Goal: Information Seeking & Learning: Learn about a topic

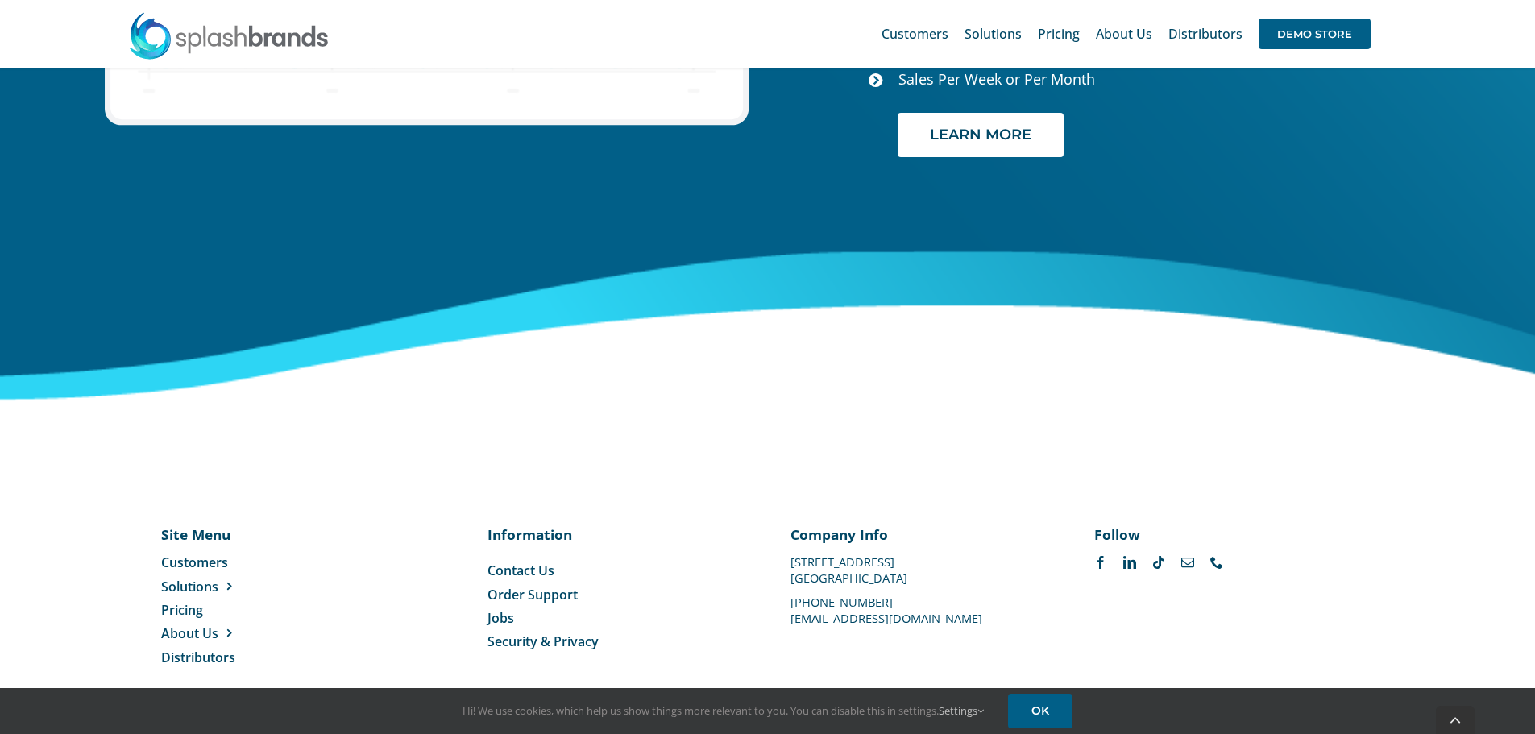
scroll to position [6786, 0]
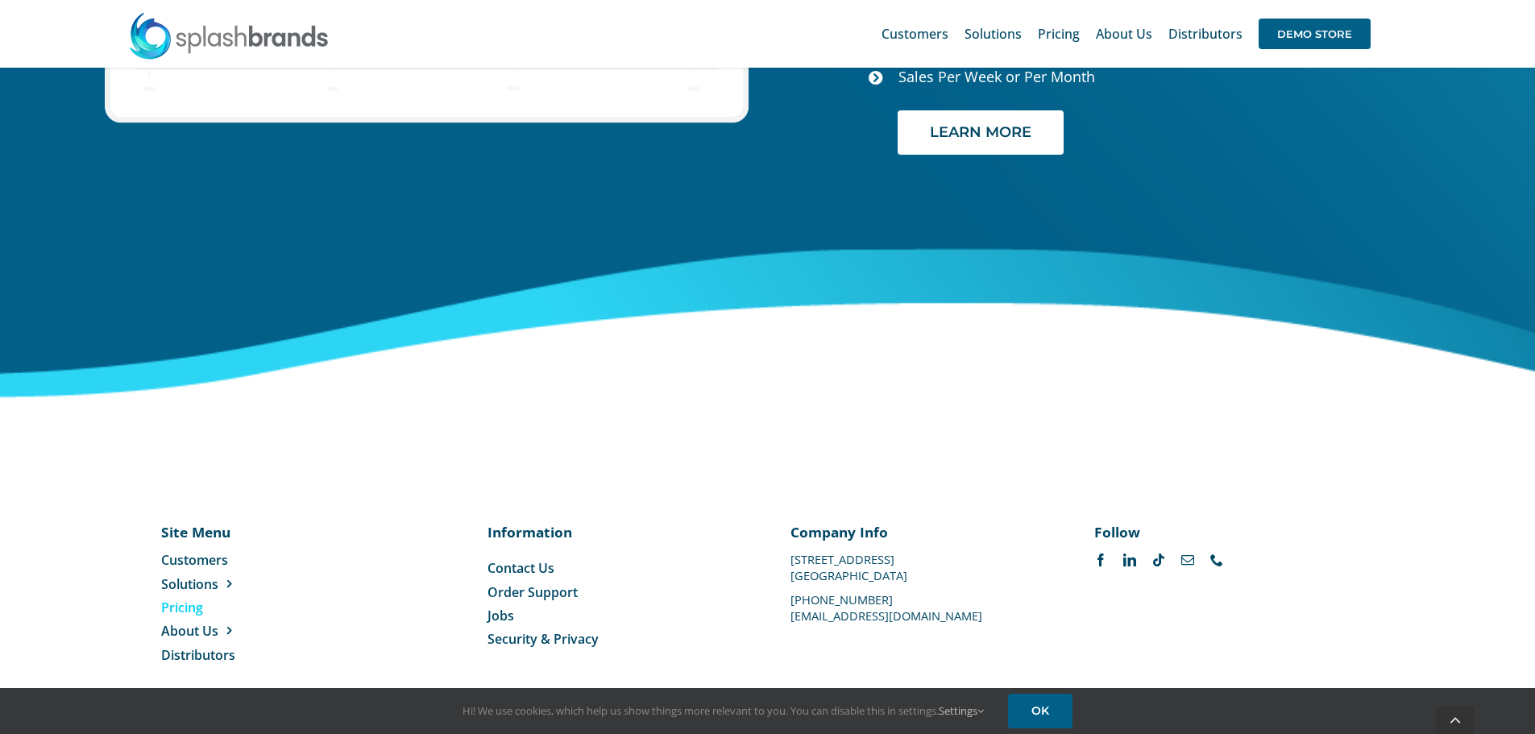
click at [184, 599] on span "Pricing" at bounding box center [182, 608] width 42 height 18
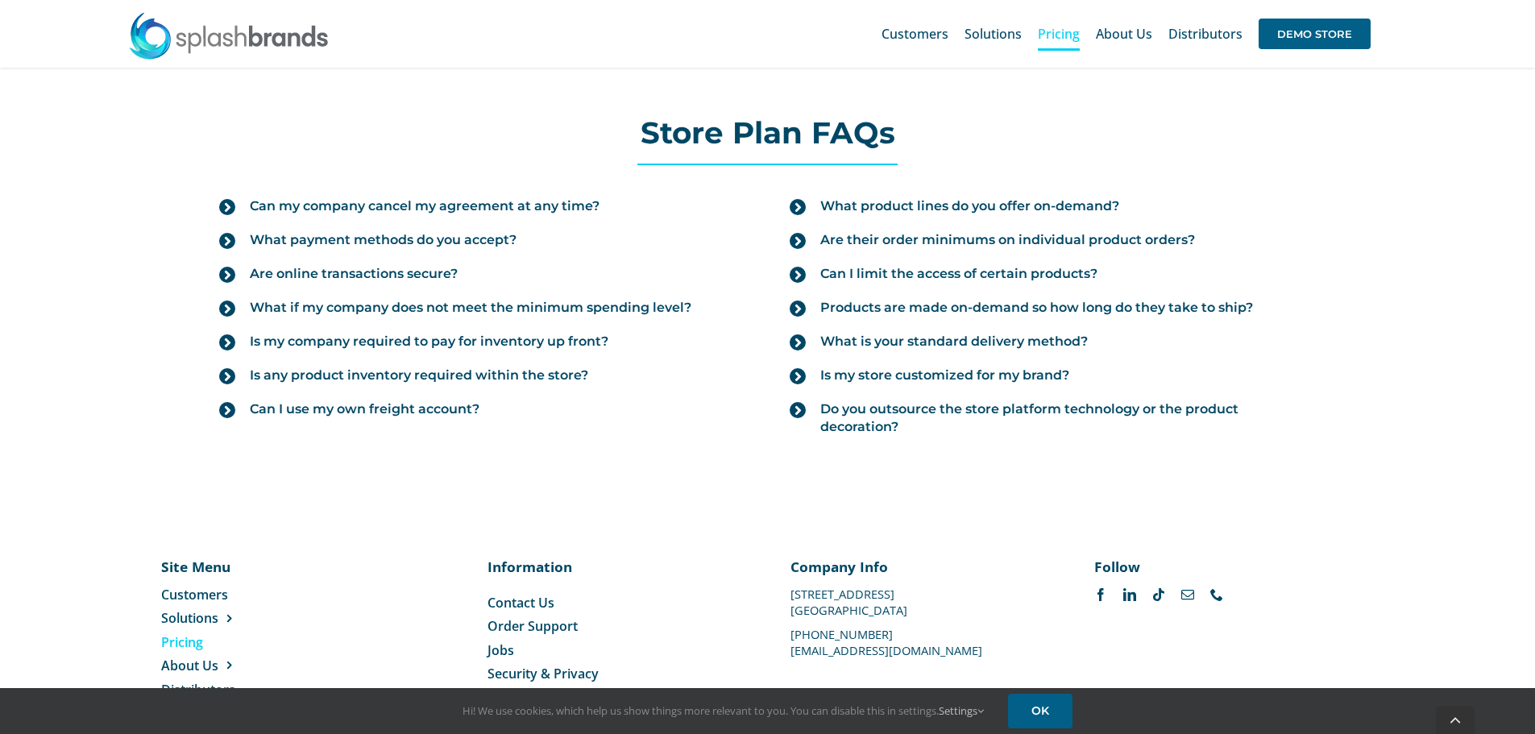
scroll to position [1736, 0]
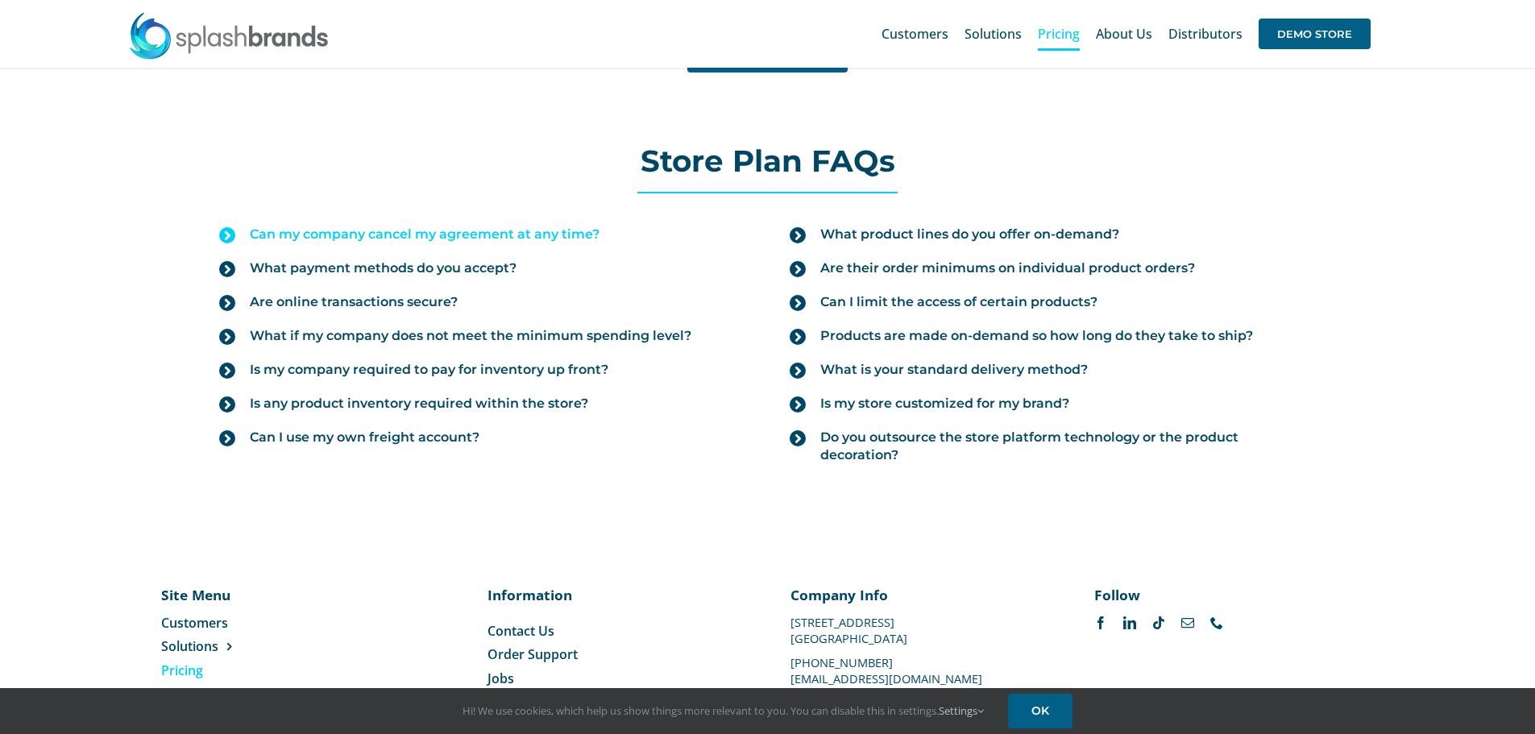
click at [518, 238] on span "Can my company cancel my agreement at any time?" at bounding box center [425, 235] width 350 height 18
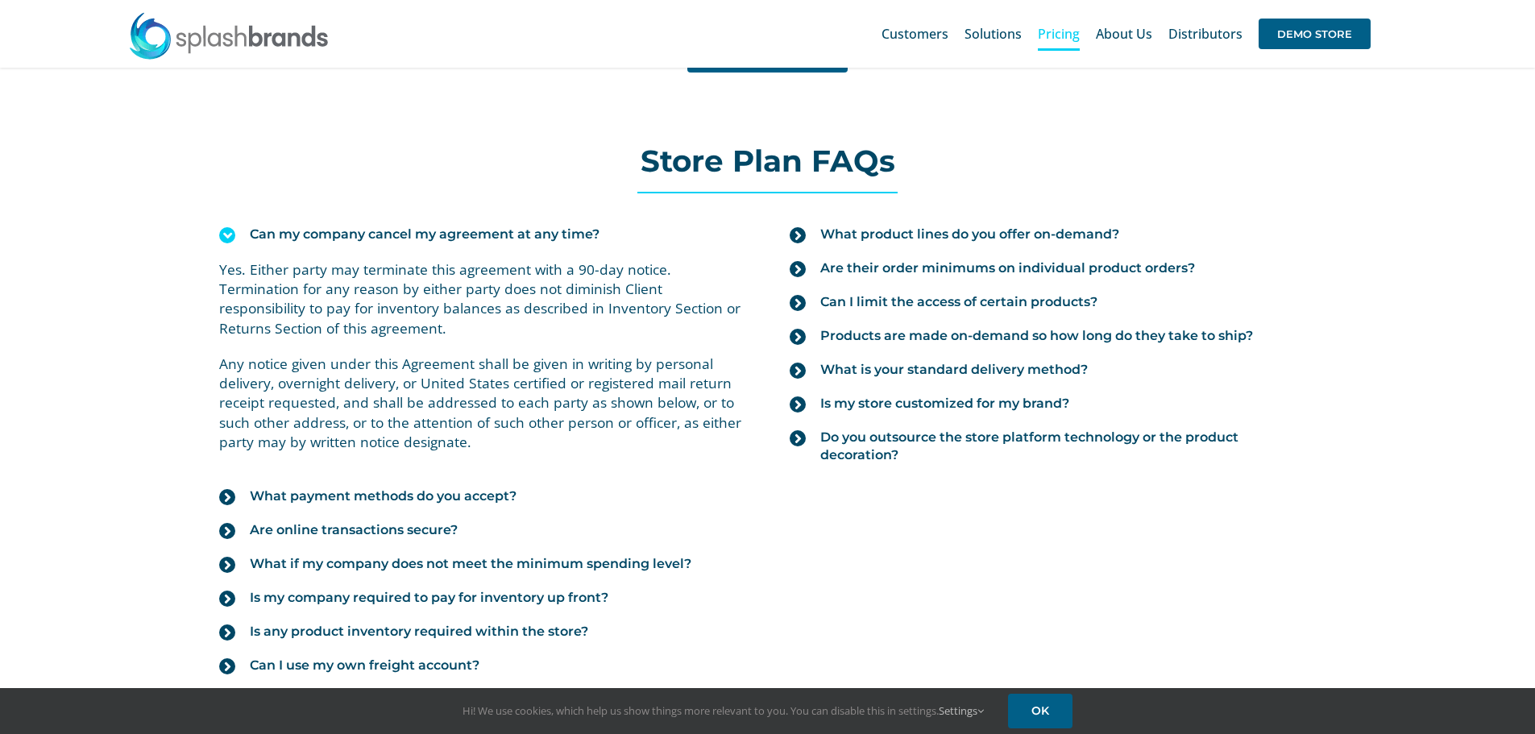
click at [519, 235] on span "Can my company cancel my agreement at any time?" at bounding box center [425, 235] width 350 height 18
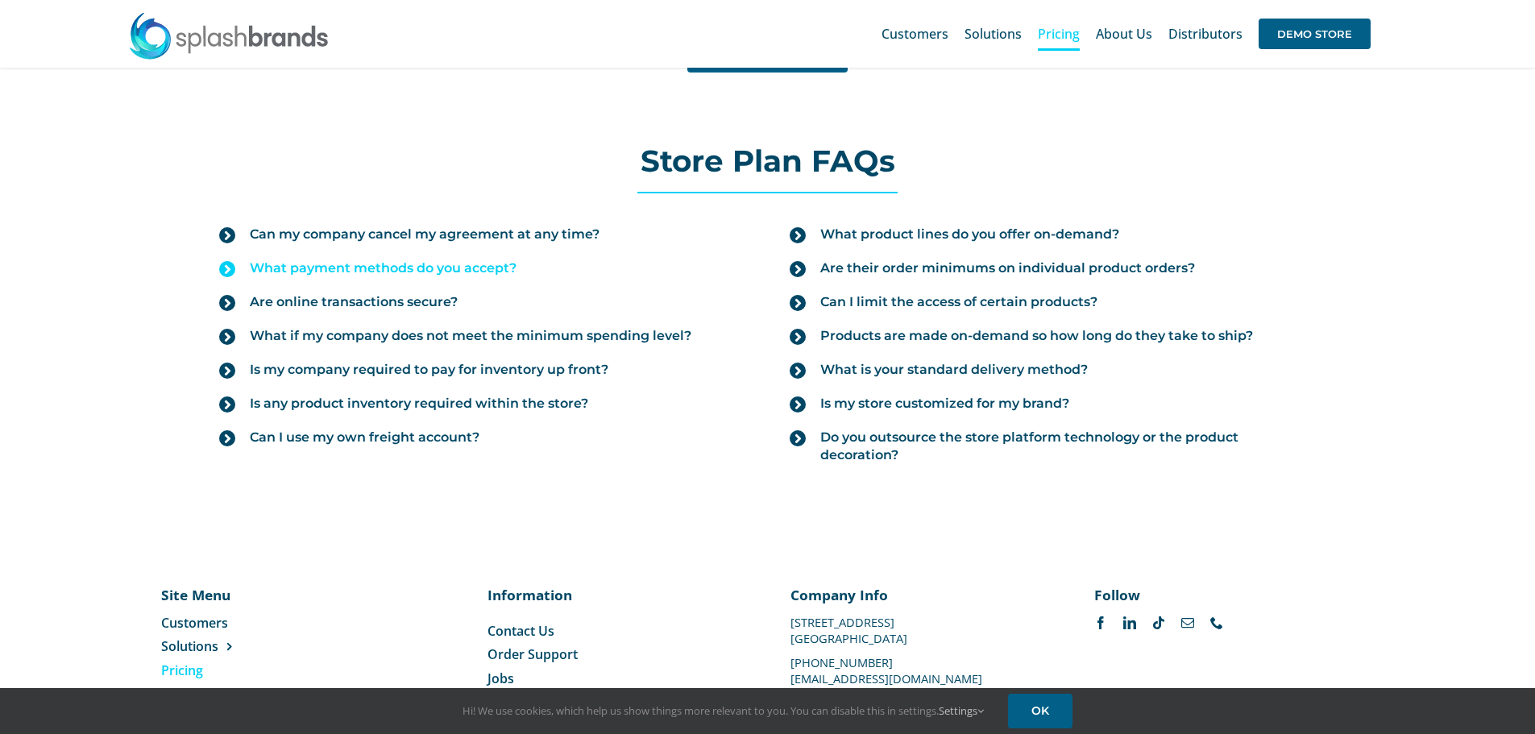
click at [463, 269] on span "What payment methods do you accept?" at bounding box center [383, 268] width 267 height 18
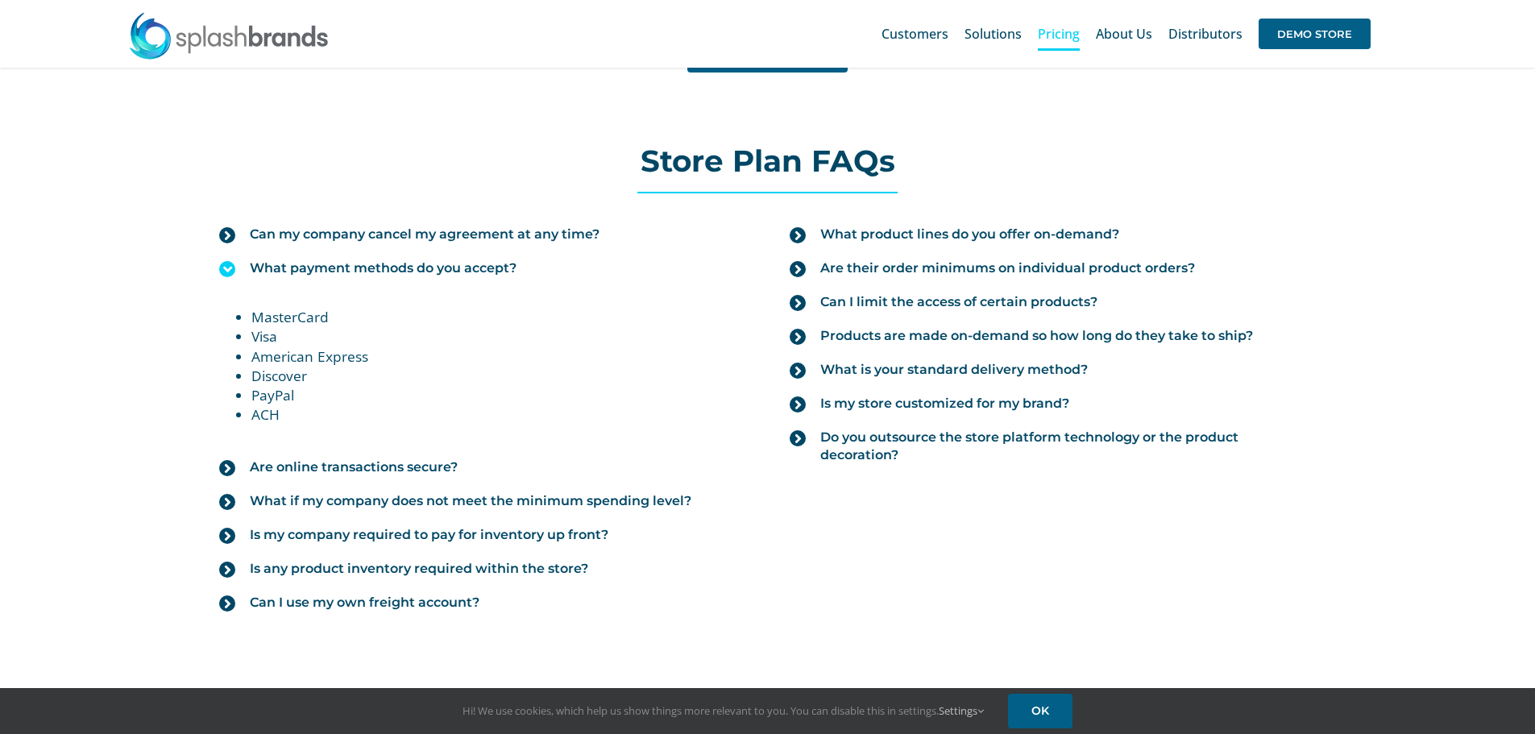
click at [463, 268] on span "What payment methods do you accept?" at bounding box center [383, 268] width 267 height 18
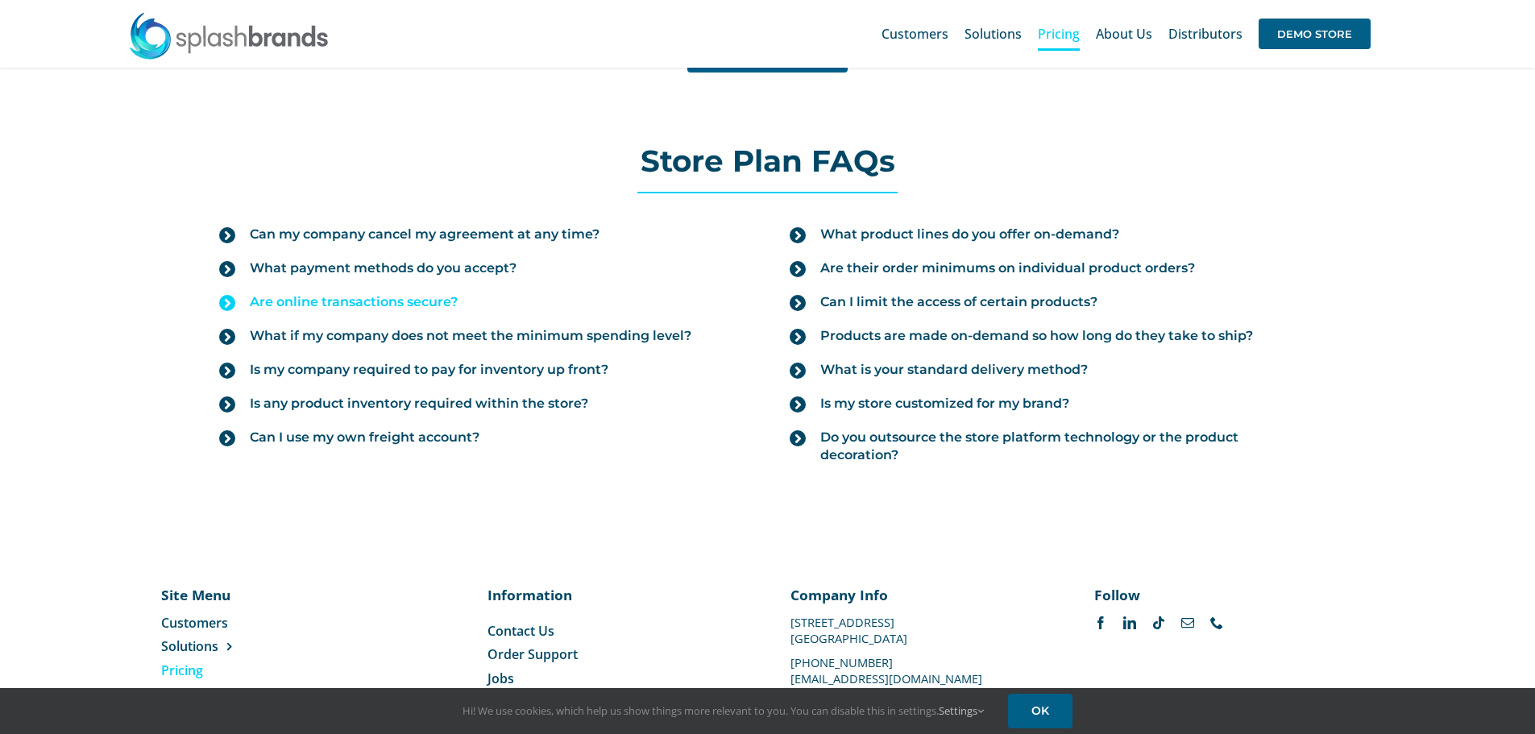
click at [426, 301] on span "Are online transactions secure?" at bounding box center [354, 302] width 208 height 18
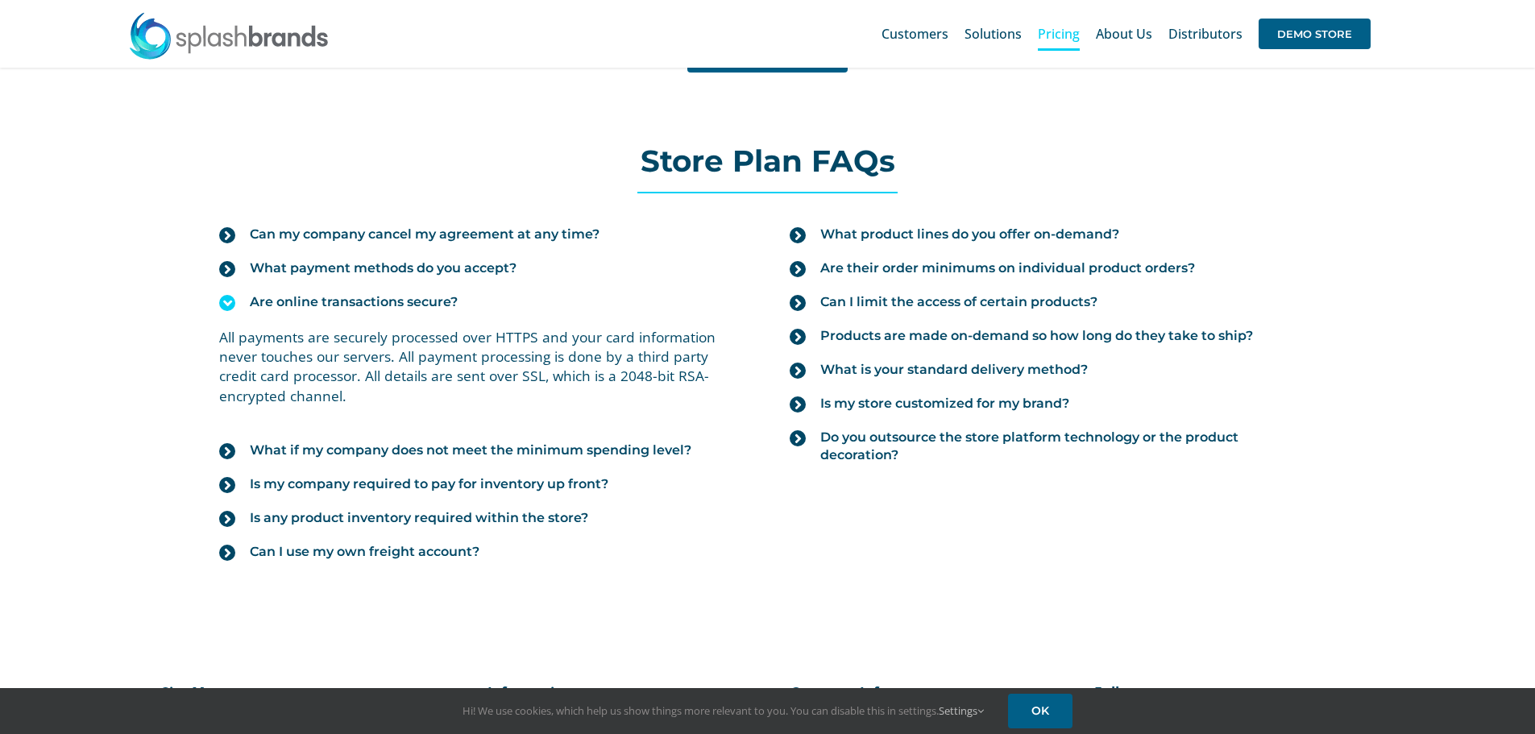
click at [426, 301] on span "Are online transactions secure?" at bounding box center [354, 302] width 208 height 18
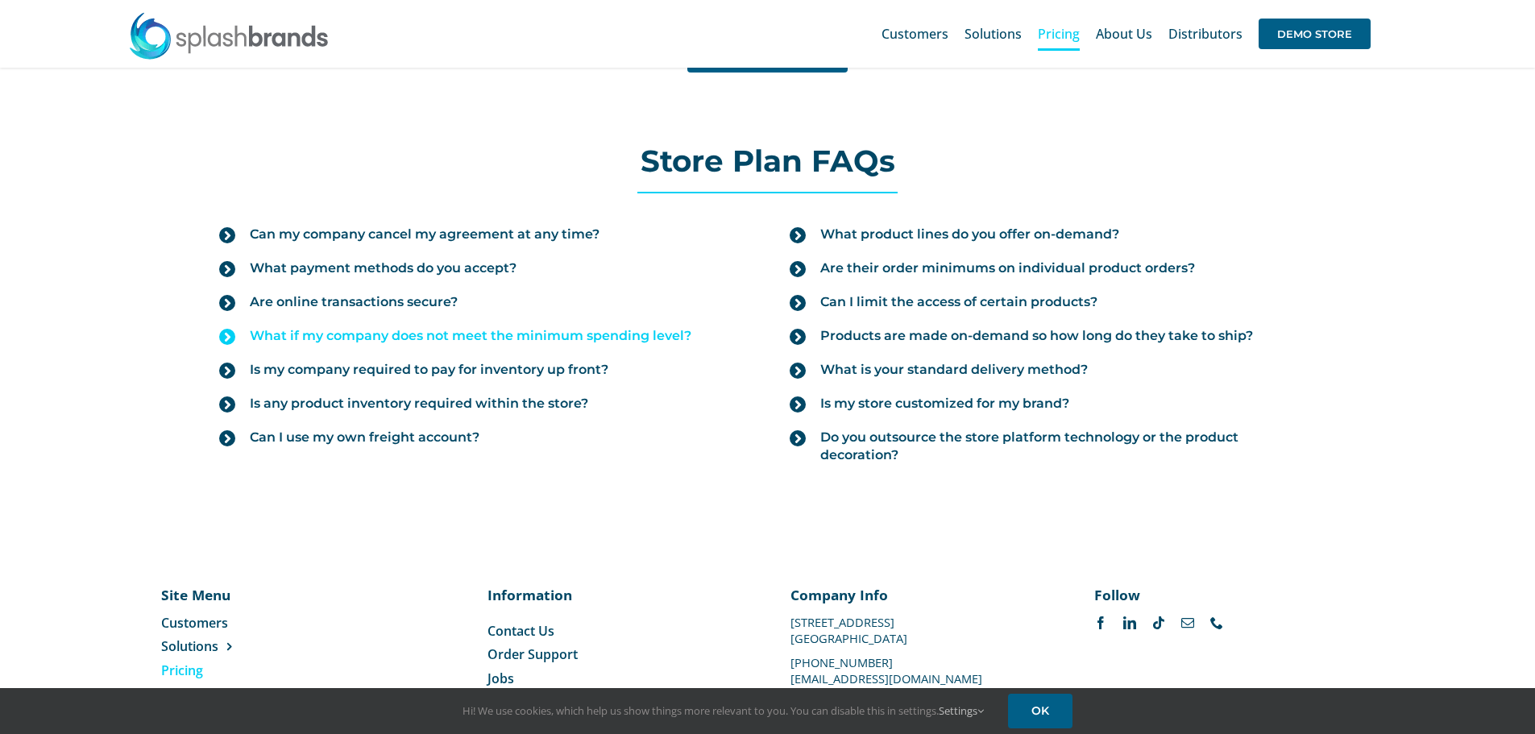
click at [427, 334] on span "What if my company does not meet the minimum spending level?" at bounding box center [471, 336] width 442 height 18
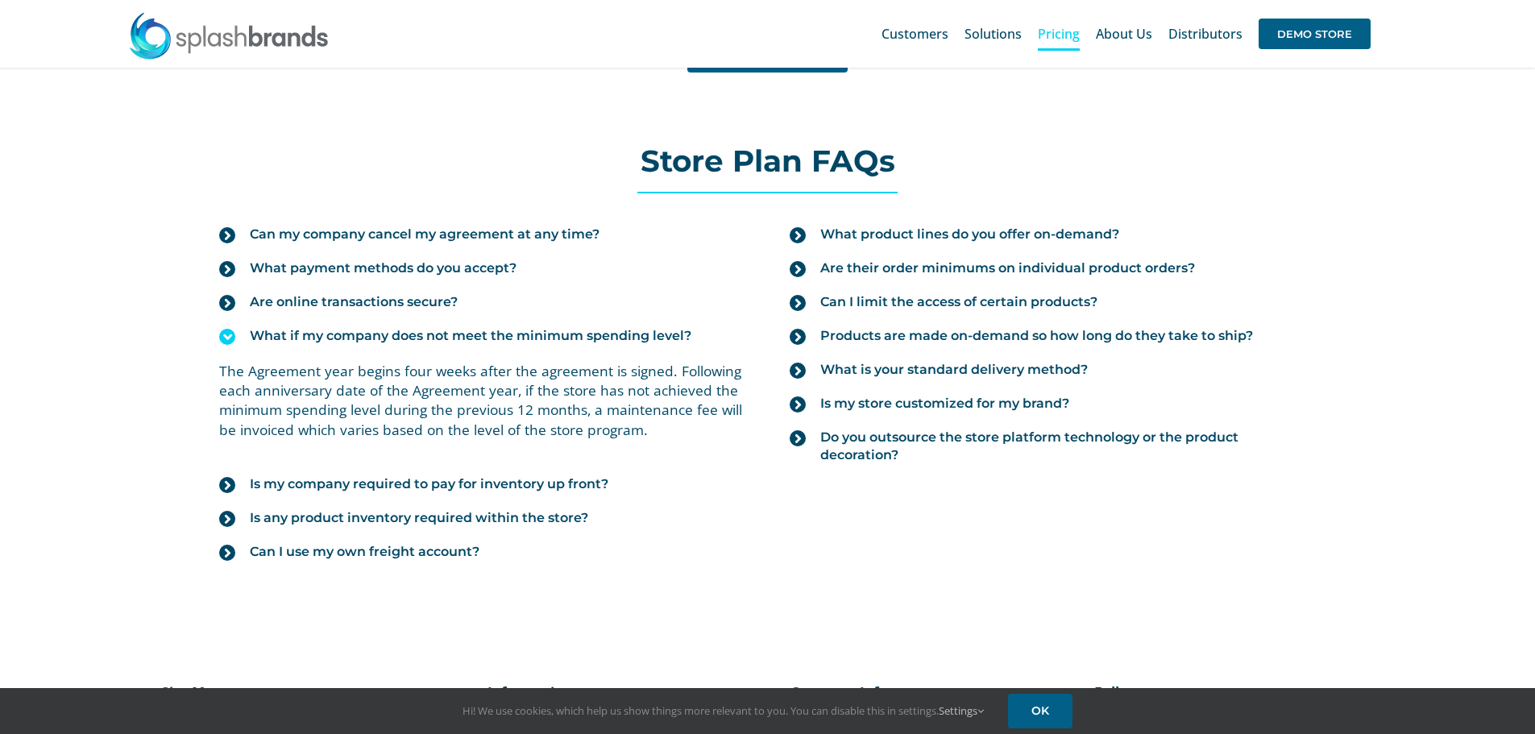
click at [427, 334] on span "What if my company does not meet the minimum spending level?" at bounding box center [471, 336] width 442 height 18
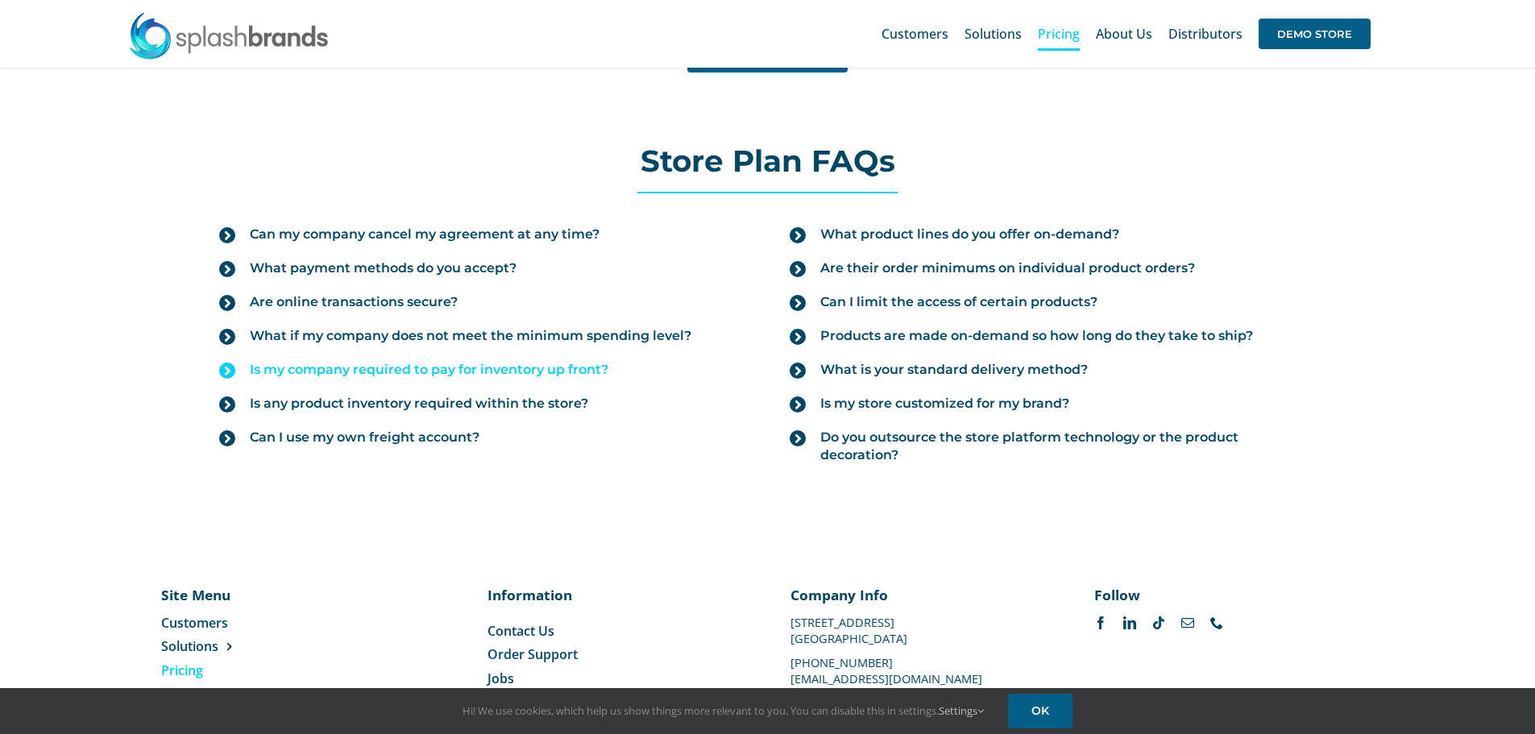
click at [410, 373] on span "Is my company required to pay for inventory up front?" at bounding box center [429, 370] width 359 height 18
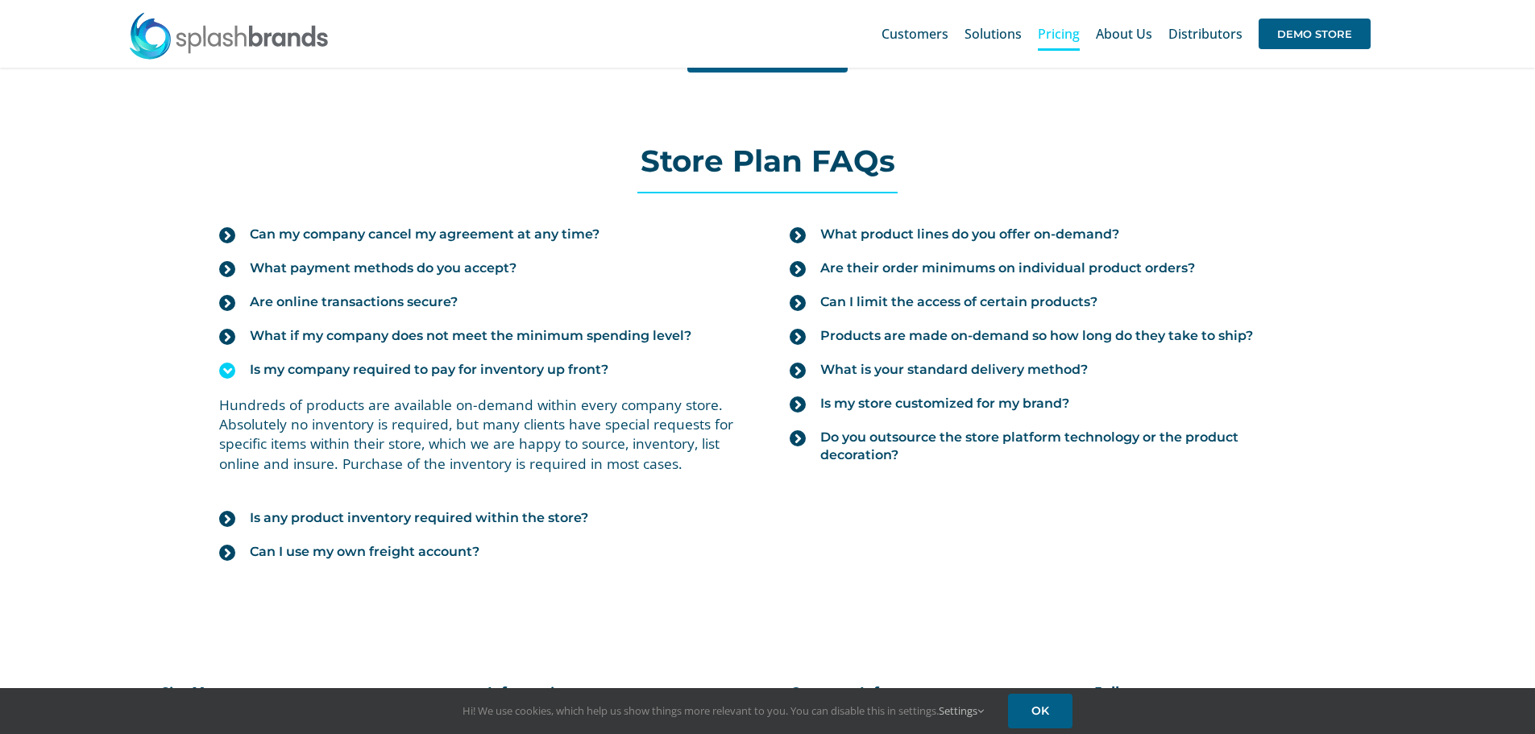
click at [410, 373] on span "Is my company required to pay for inventory up front?" at bounding box center [429, 370] width 359 height 18
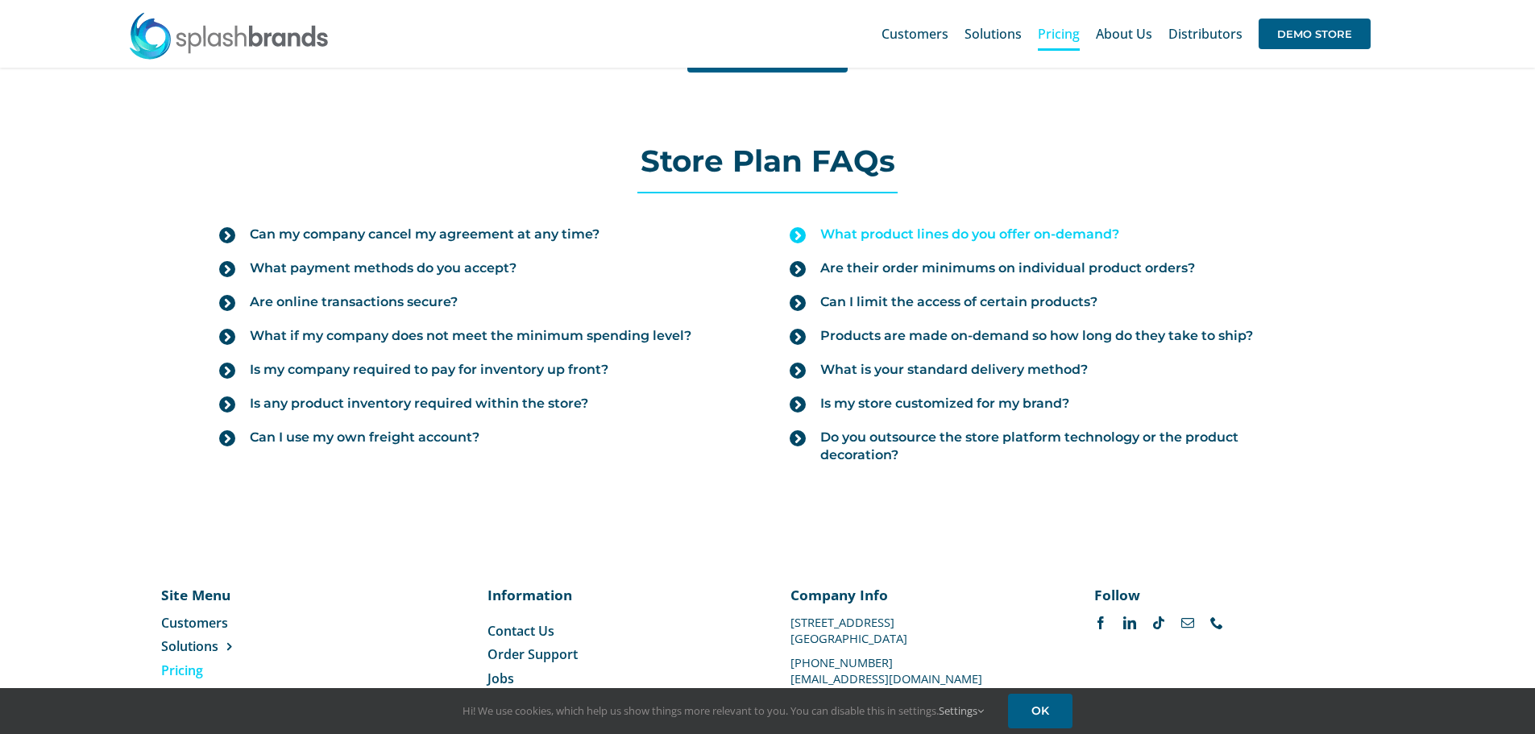
click at [929, 235] on span "What product lines do you offer on-demand?" at bounding box center [969, 235] width 299 height 18
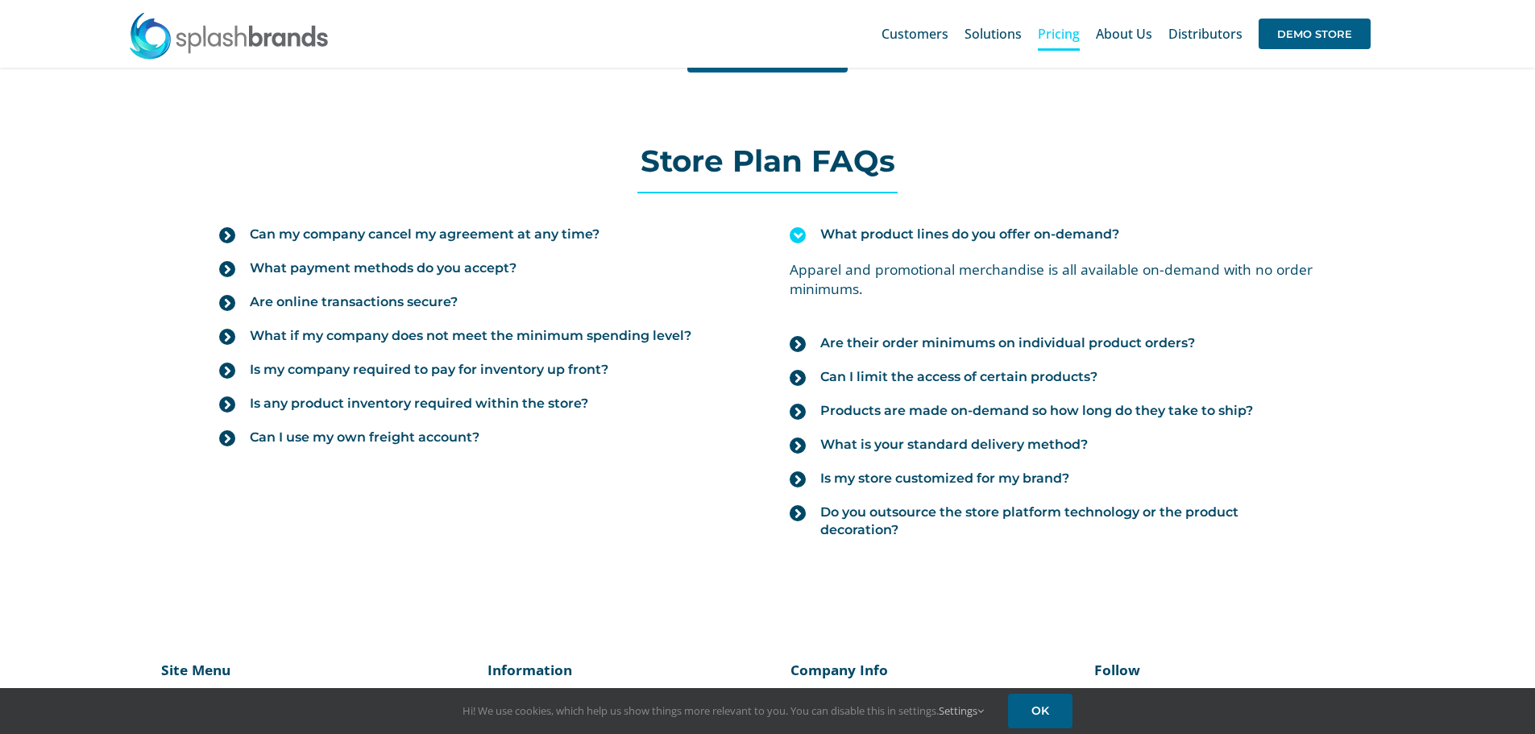
click at [929, 235] on span "What product lines do you offer on-demand?" at bounding box center [969, 235] width 299 height 18
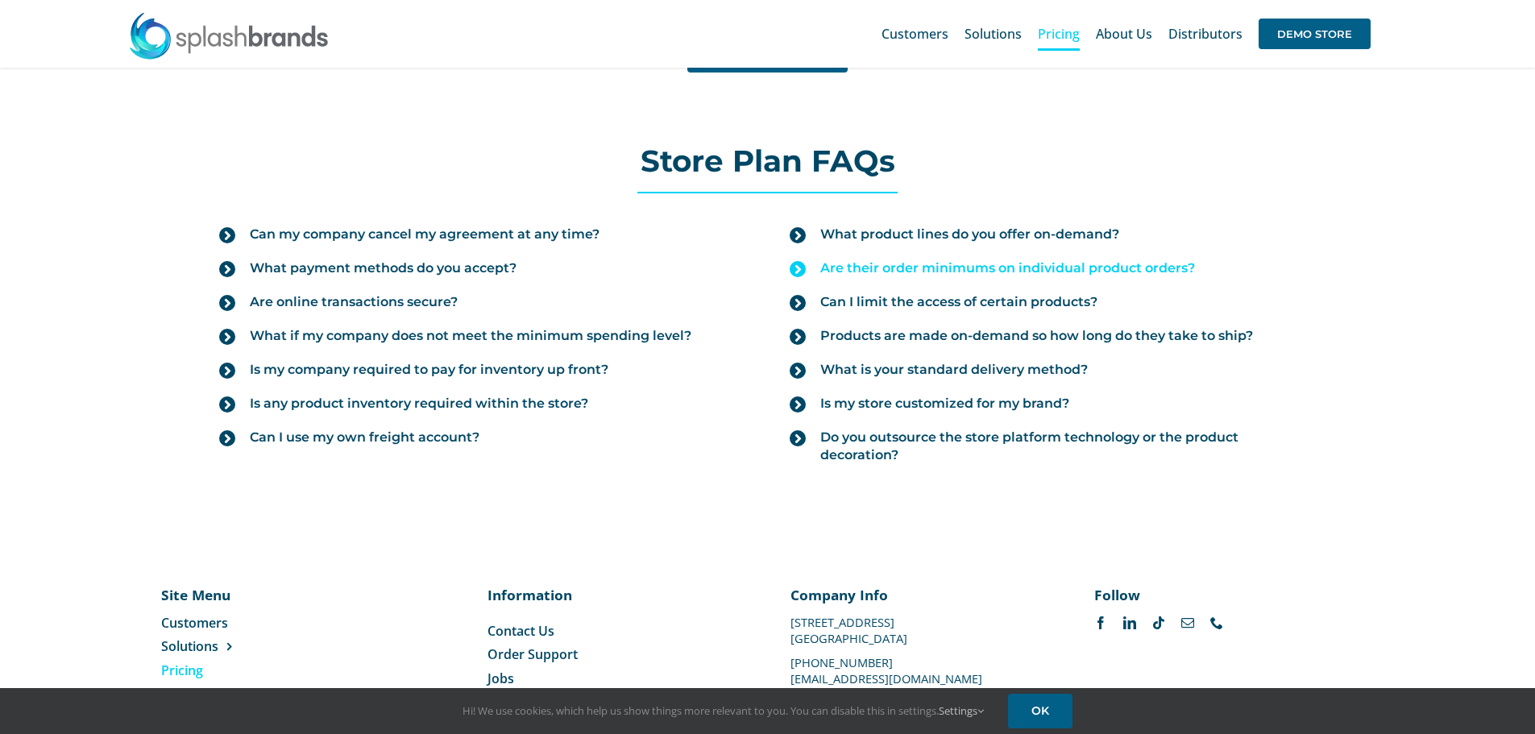
click at [900, 273] on span "Are their order minimums on individual product orders?" at bounding box center [1007, 268] width 375 height 18
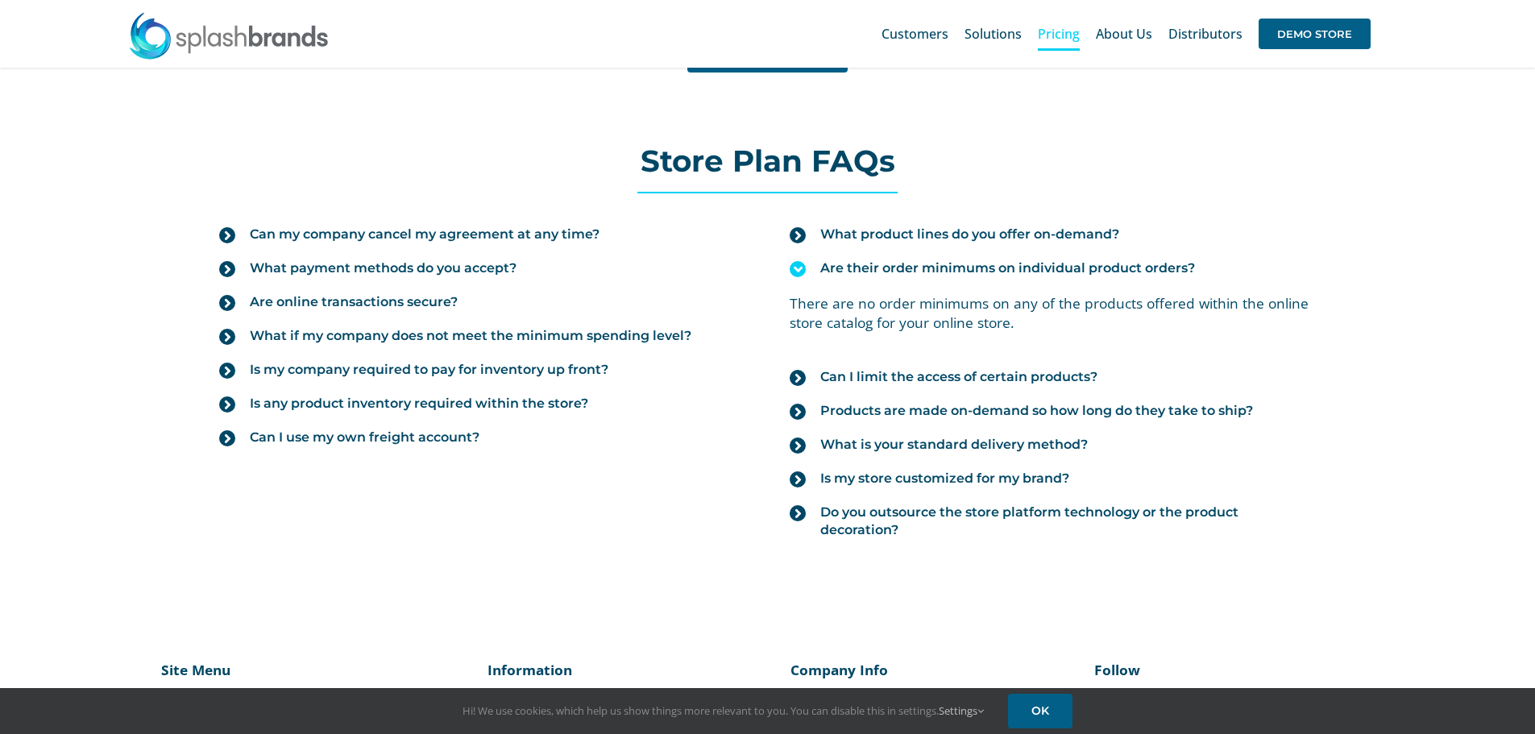
click at [900, 273] on span "Are their order minimums on individual product orders?" at bounding box center [1007, 268] width 375 height 18
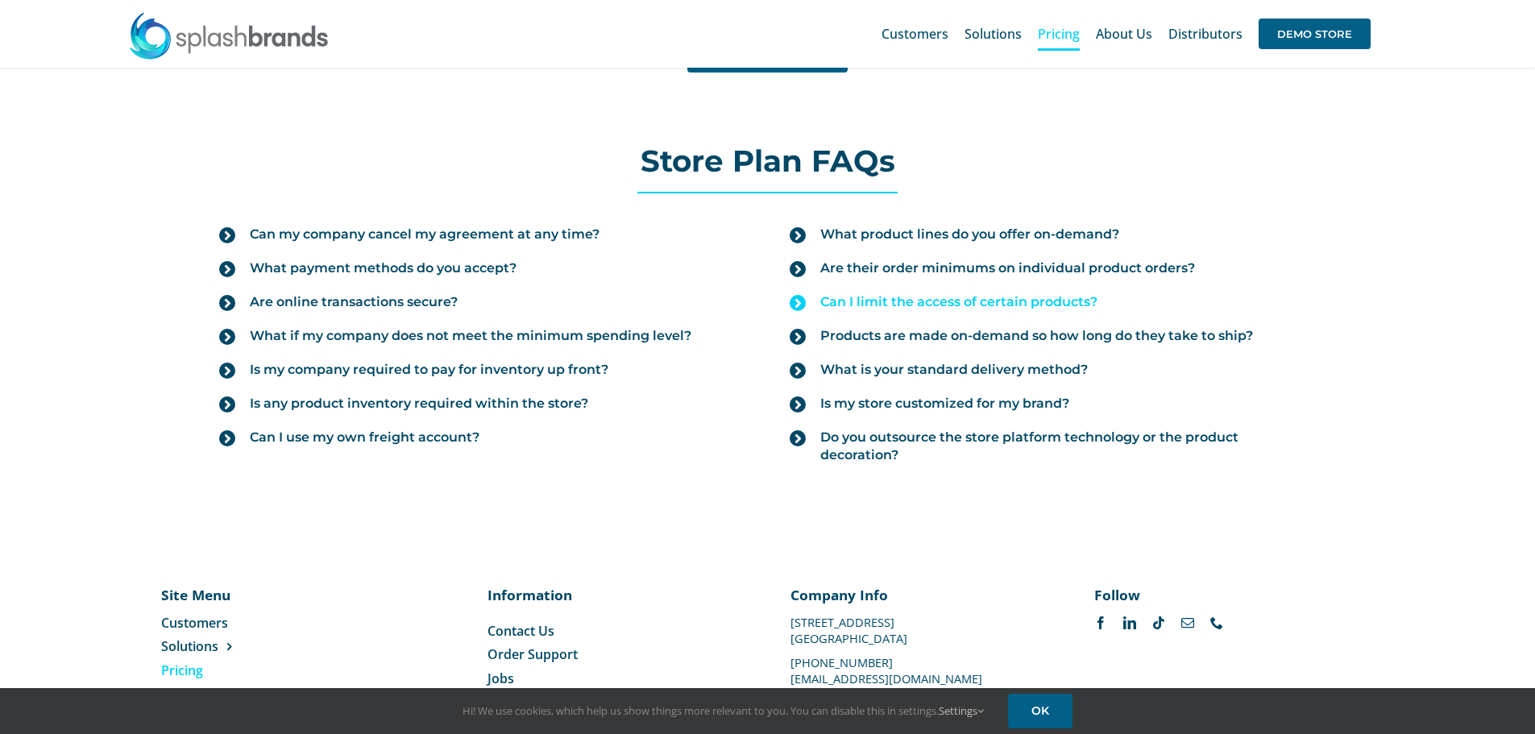
click at [894, 308] on span "Can I limit the access of certain products?" at bounding box center [958, 302] width 277 height 18
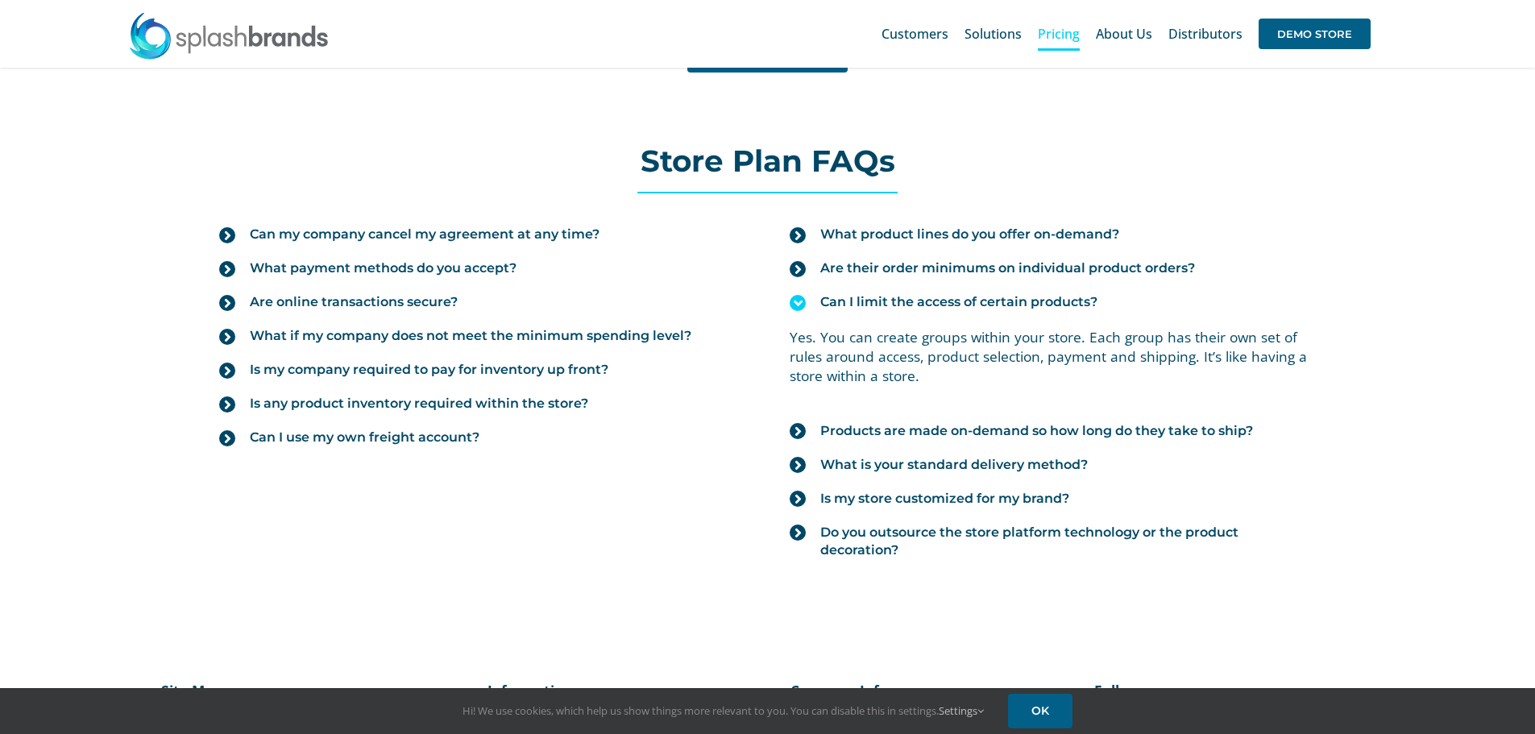
click at [894, 308] on span "Can I limit the access of certain products?" at bounding box center [958, 302] width 277 height 18
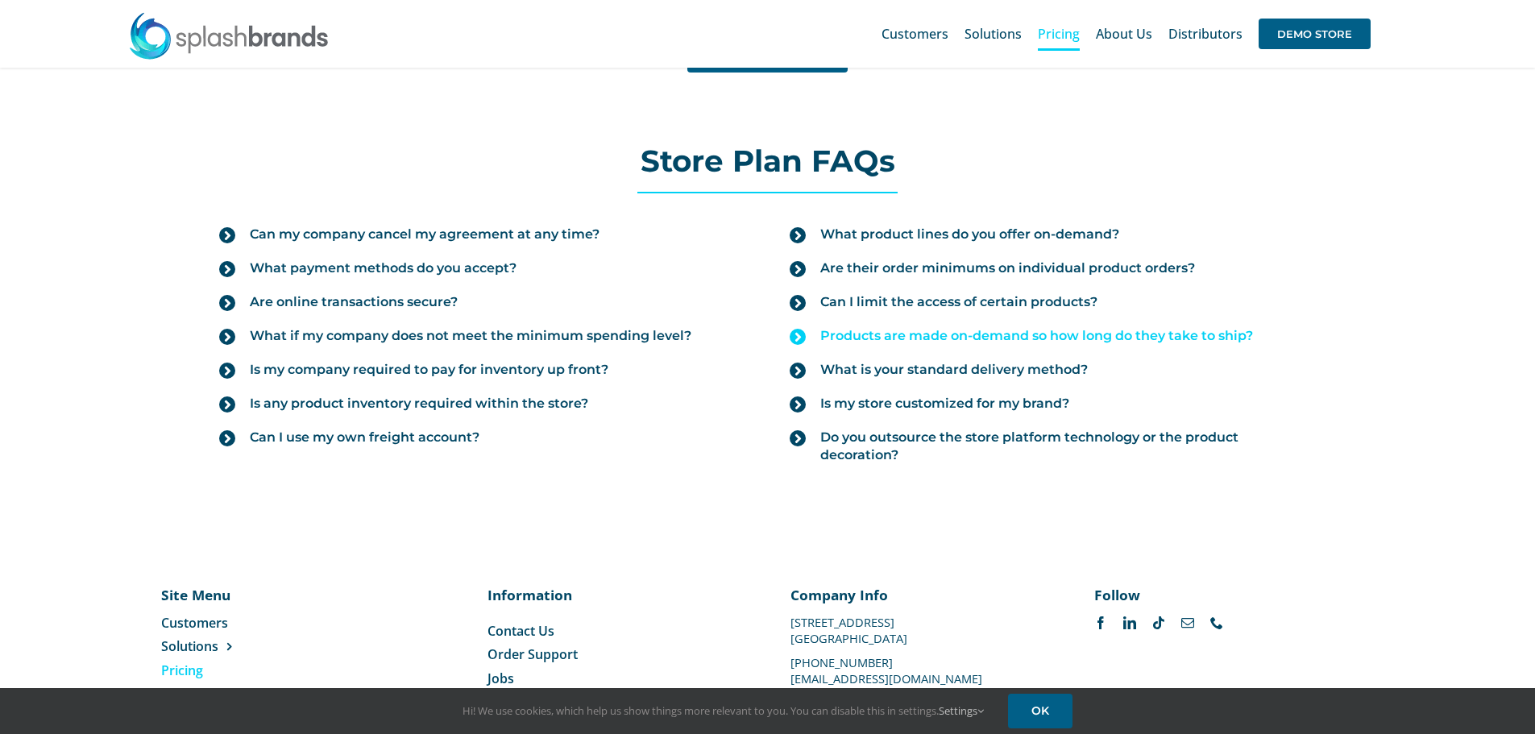
click at [892, 332] on span "Products are made on-demand so how long do they take to ship?" at bounding box center [1036, 336] width 433 height 18
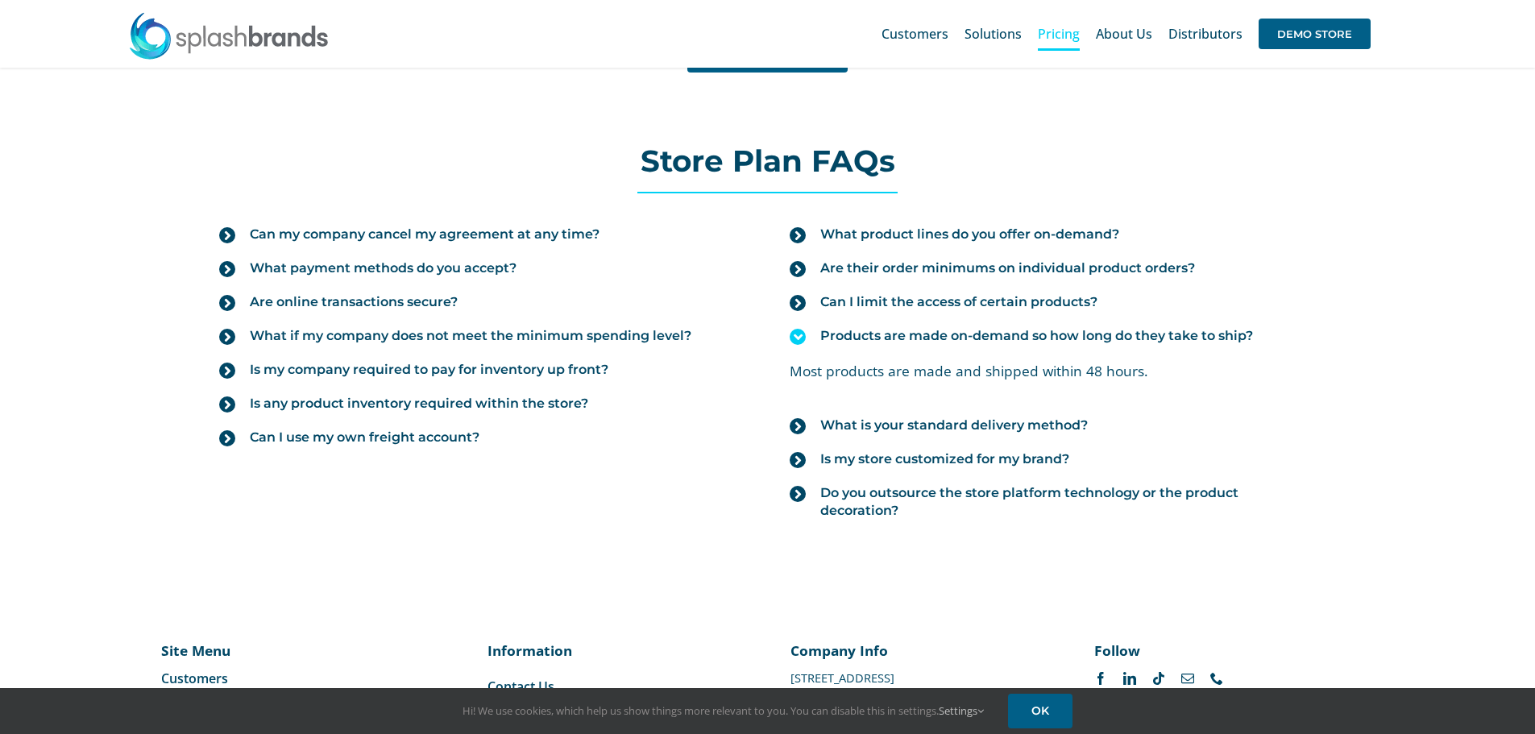
click at [886, 335] on span "Products are made on-demand so how long do they take to ship?" at bounding box center [1036, 336] width 433 height 18
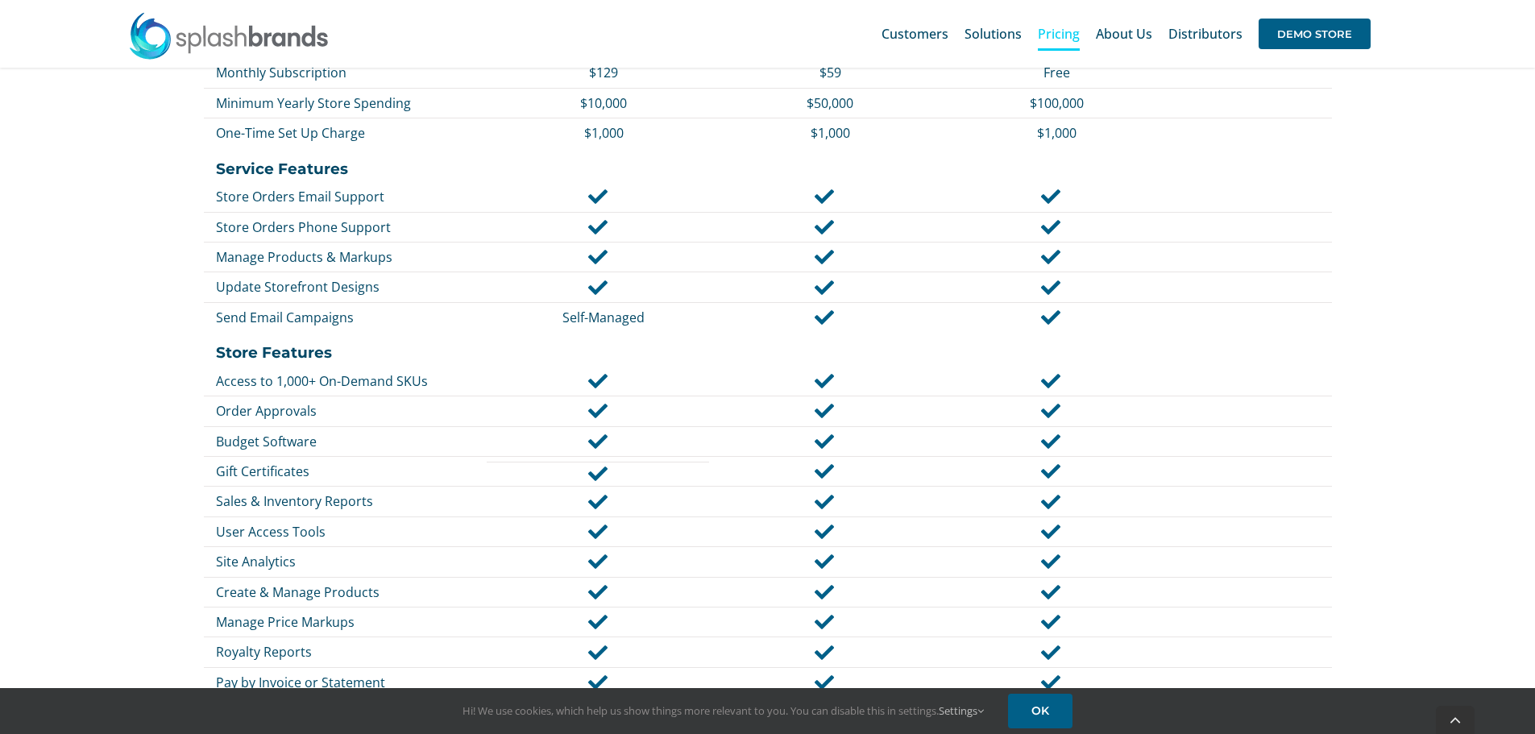
scroll to position [886, 0]
